Goal: Task Accomplishment & Management: Manage account settings

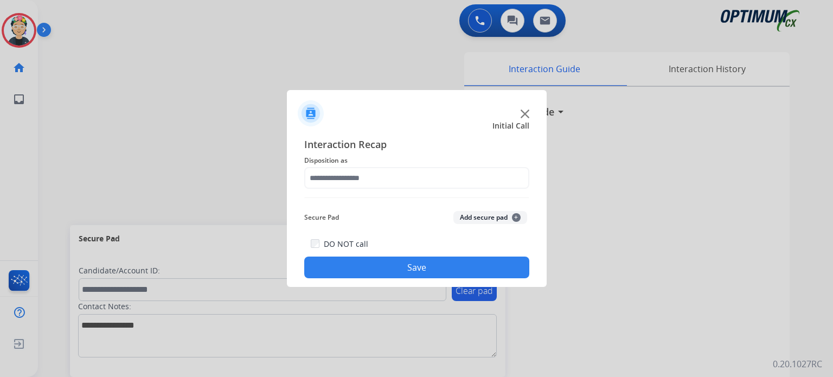
click at [524, 113] on img at bounding box center [525, 114] width 9 height 9
click at [524, 113] on h3 "Interaction Guide" at bounding box center [513, 111] width 81 height 15
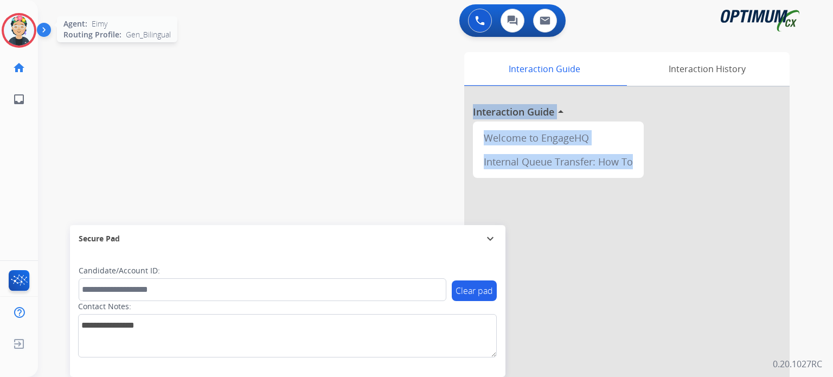
click at [22, 37] on img at bounding box center [19, 30] width 30 height 30
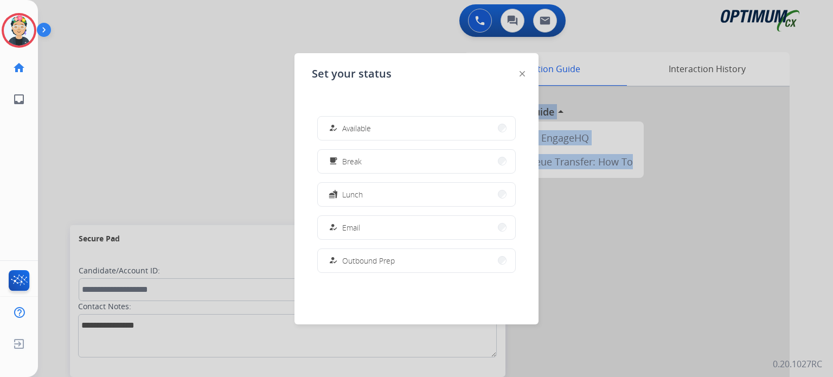
scroll to position [270, 0]
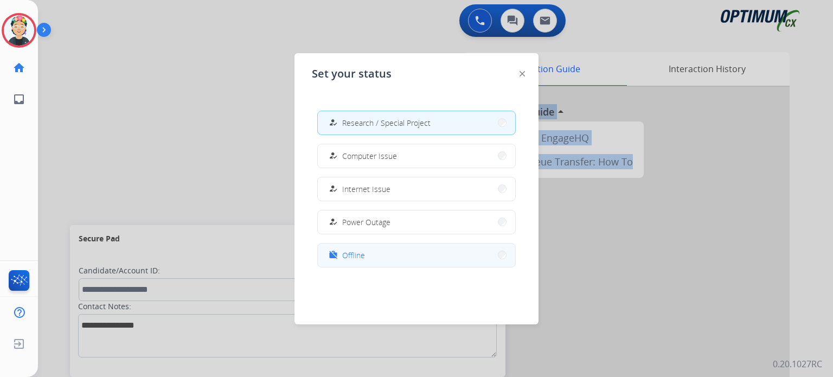
click at [397, 264] on button "work_off Offline" at bounding box center [416, 255] width 197 height 23
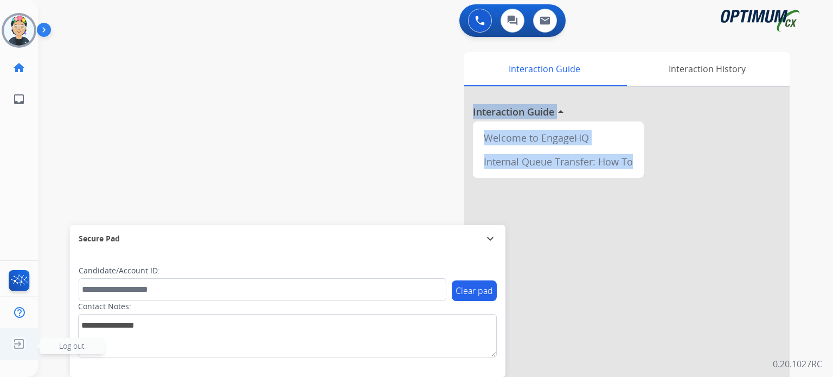
click at [20, 344] on img at bounding box center [19, 344] width 20 height 21
